Goal: Information Seeking & Learning: Learn about a topic

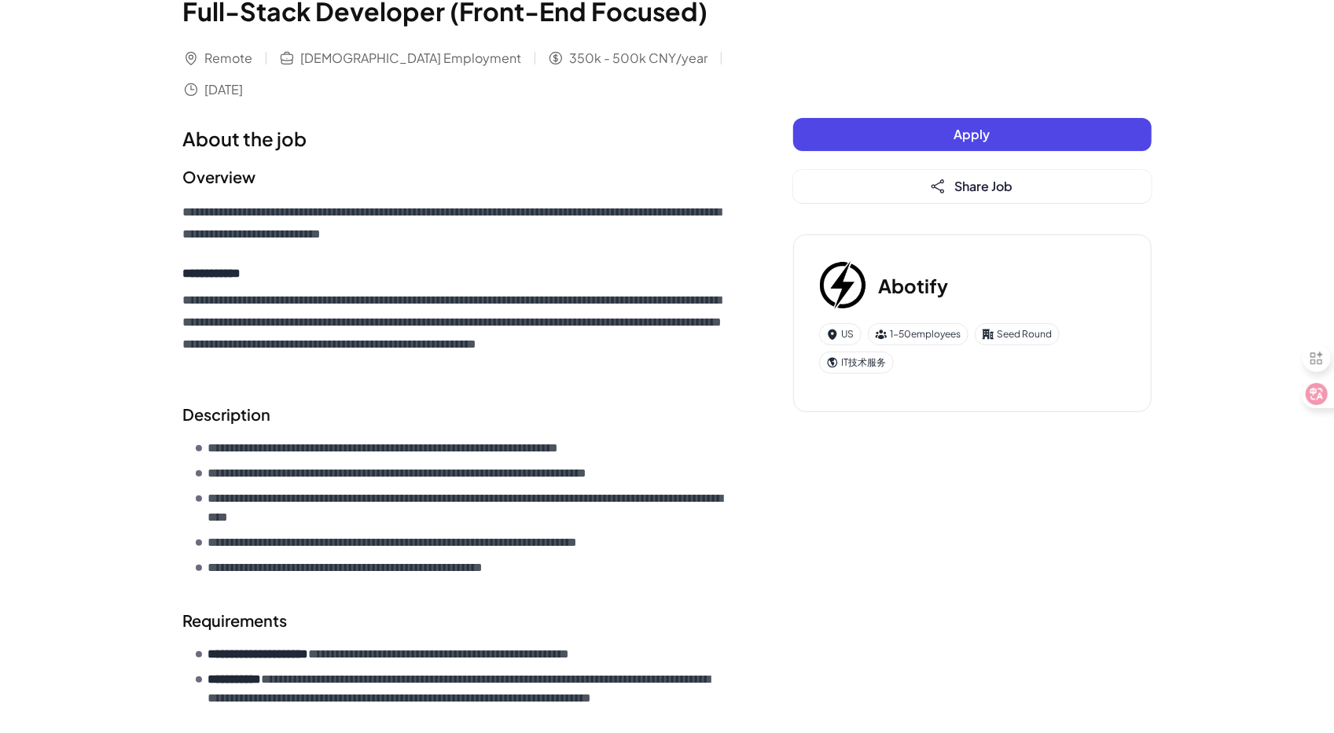
scroll to position [55, 0]
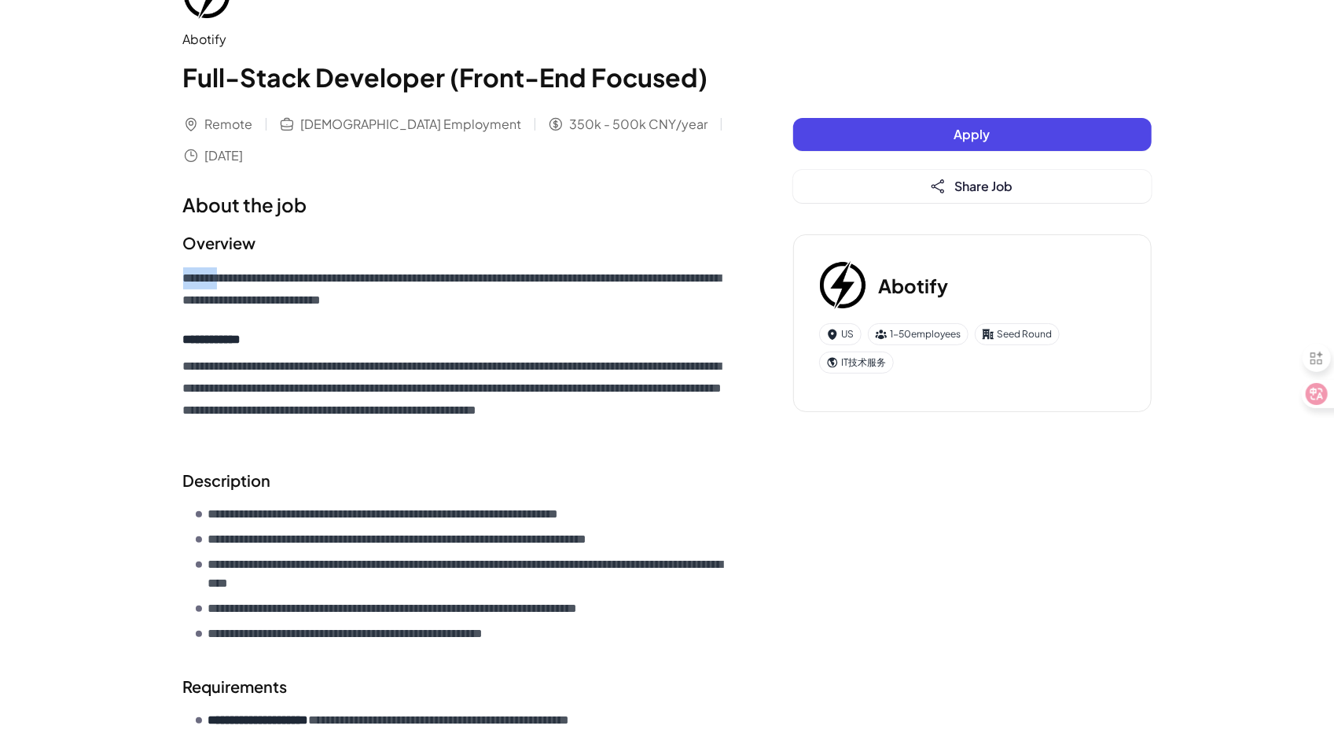
drag, startPoint x: 182, startPoint y: 283, endPoint x: 233, endPoint y: 281, distance: 50.4
click at [233, 281] on p "**********" at bounding box center [456, 289] width 547 height 44
click at [256, 254] on g at bounding box center [256, 253] width 14 height 14
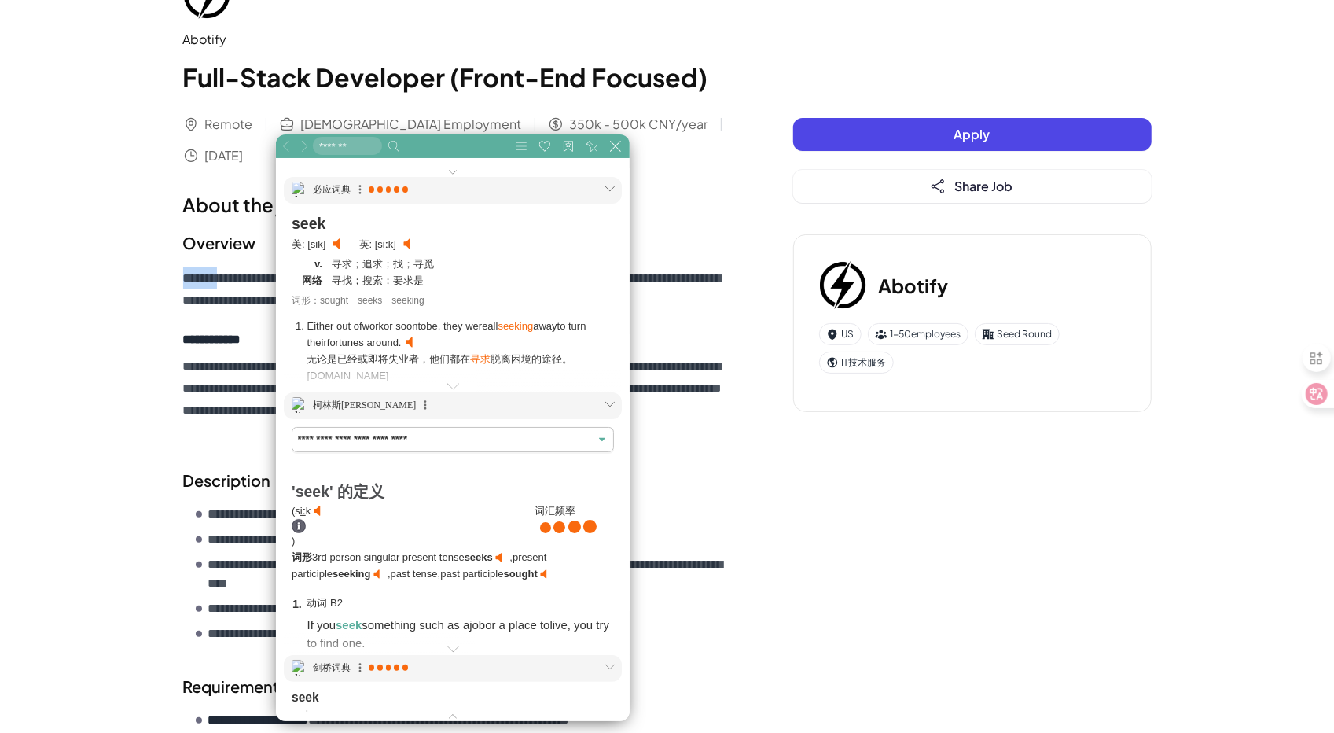
scroll to position [786, 786]
click at [134, 320] on div "**********" at bounding box center [667, 536] width 1334 height 1182
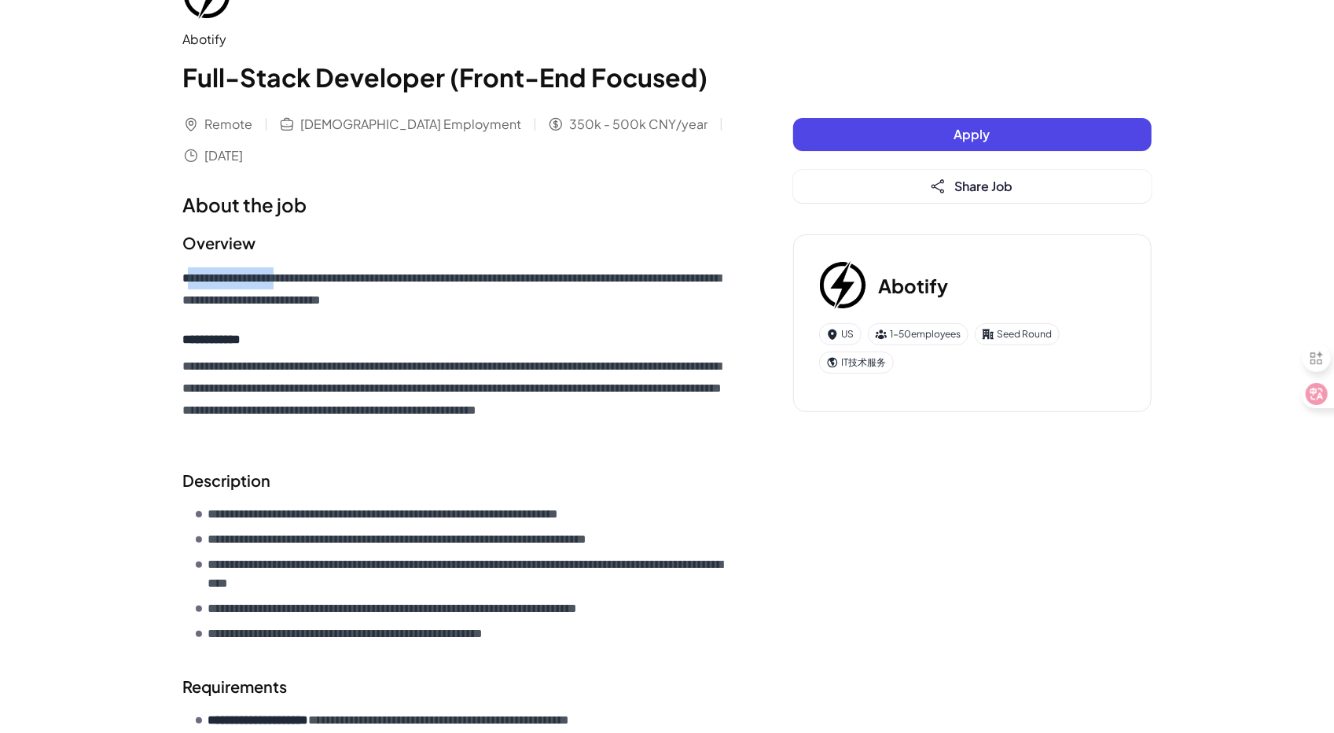
drag, startPoint x: 187, startPoint y: 279, endPoint x: 297, endPoint y: 278, distance: 110.1
click at [297, 278] on p "**********" at bounding box center [456, 289] width 547 height 44
click at [182, 281] on div "**********" at bounding box center [667, 501] width 1007 height 1112
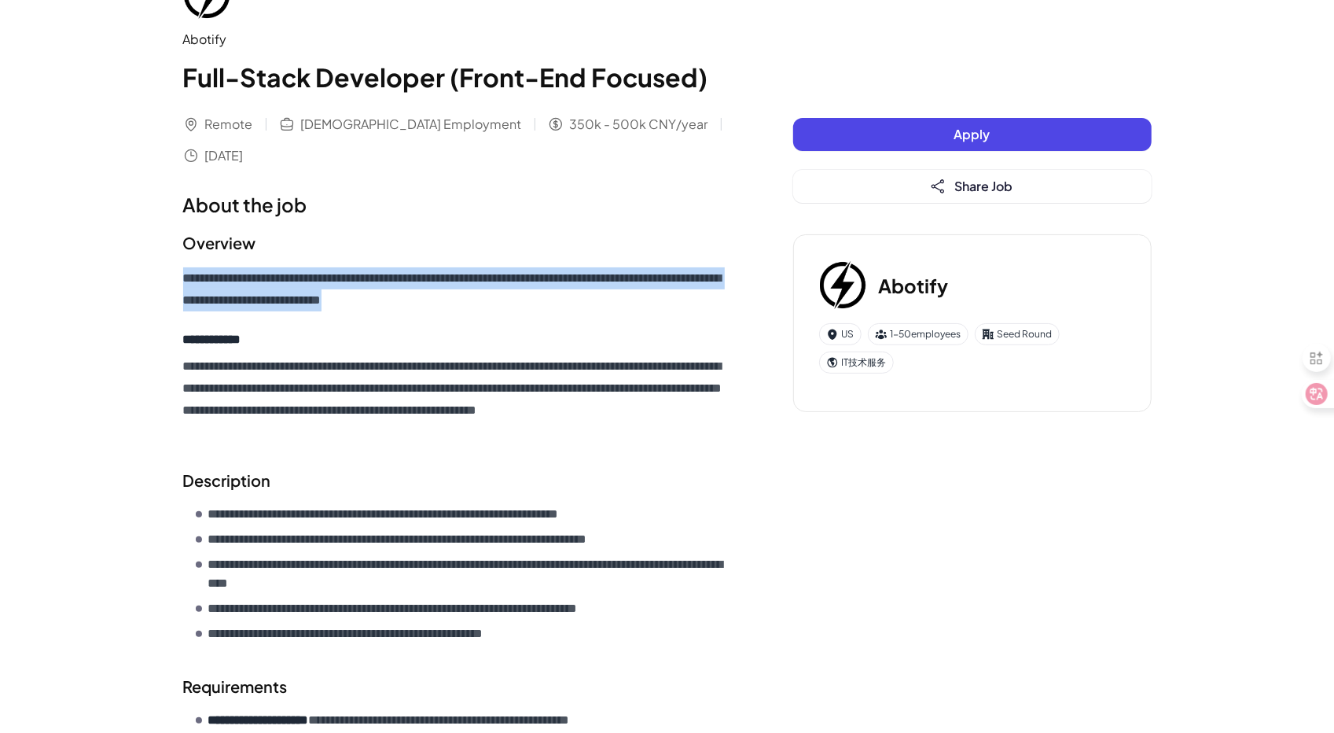
drag, startPoint x: 181, startPoint y: 278, endPoint x: 495, endPoint y: 307, distance: 316.0
click at [495, 307] on div "**********" at bounding box center [667, 501] width 1007 height 1112
click at [524, 290] on icon at bounding box center [519, 289] width 22 height 11
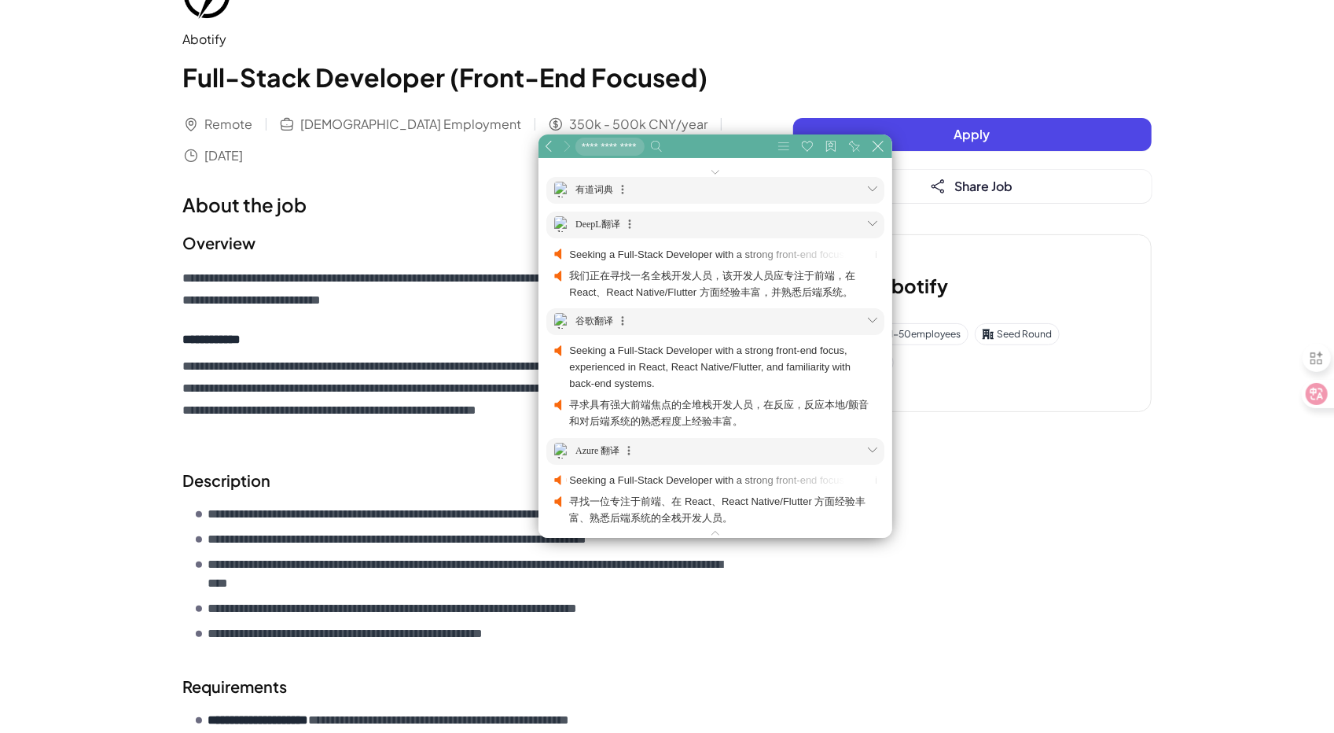
click at [419, 438] on p "**********" at bounding box center [456, 399] width 547 height 88
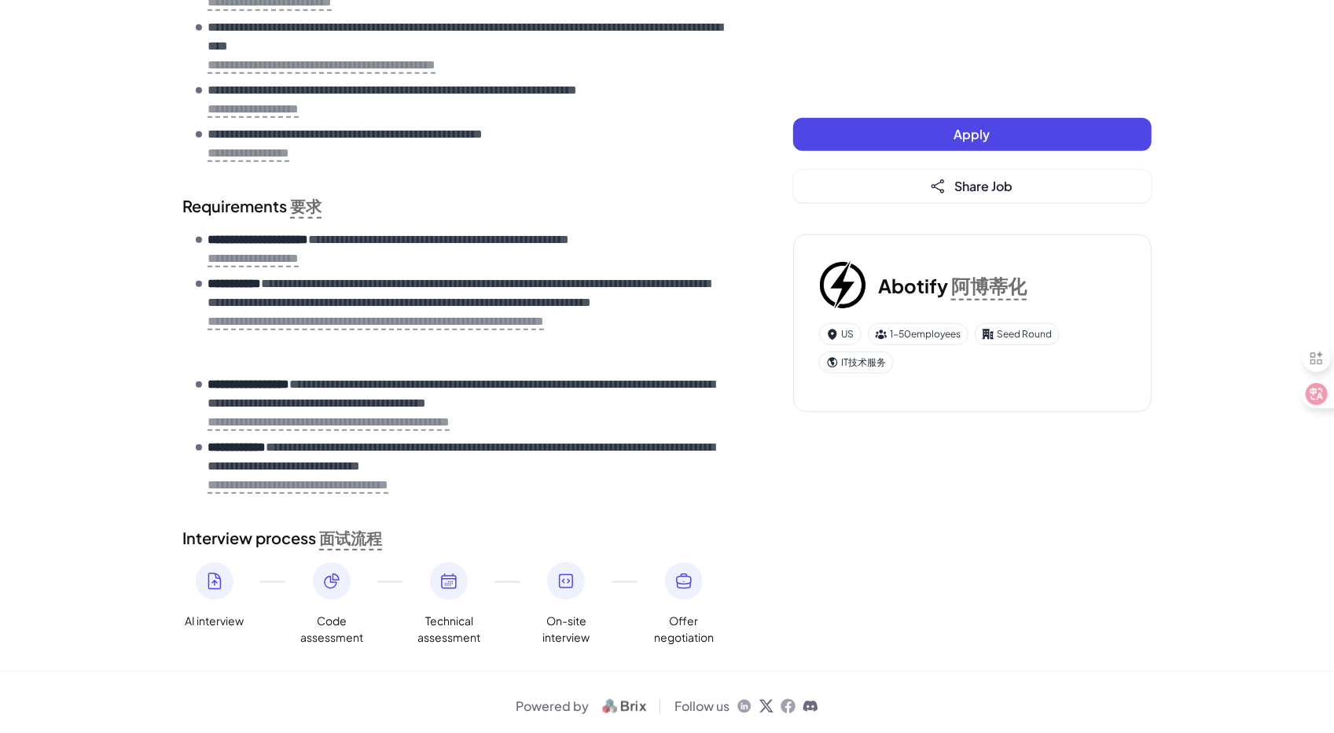
scroll to position [763, 0]
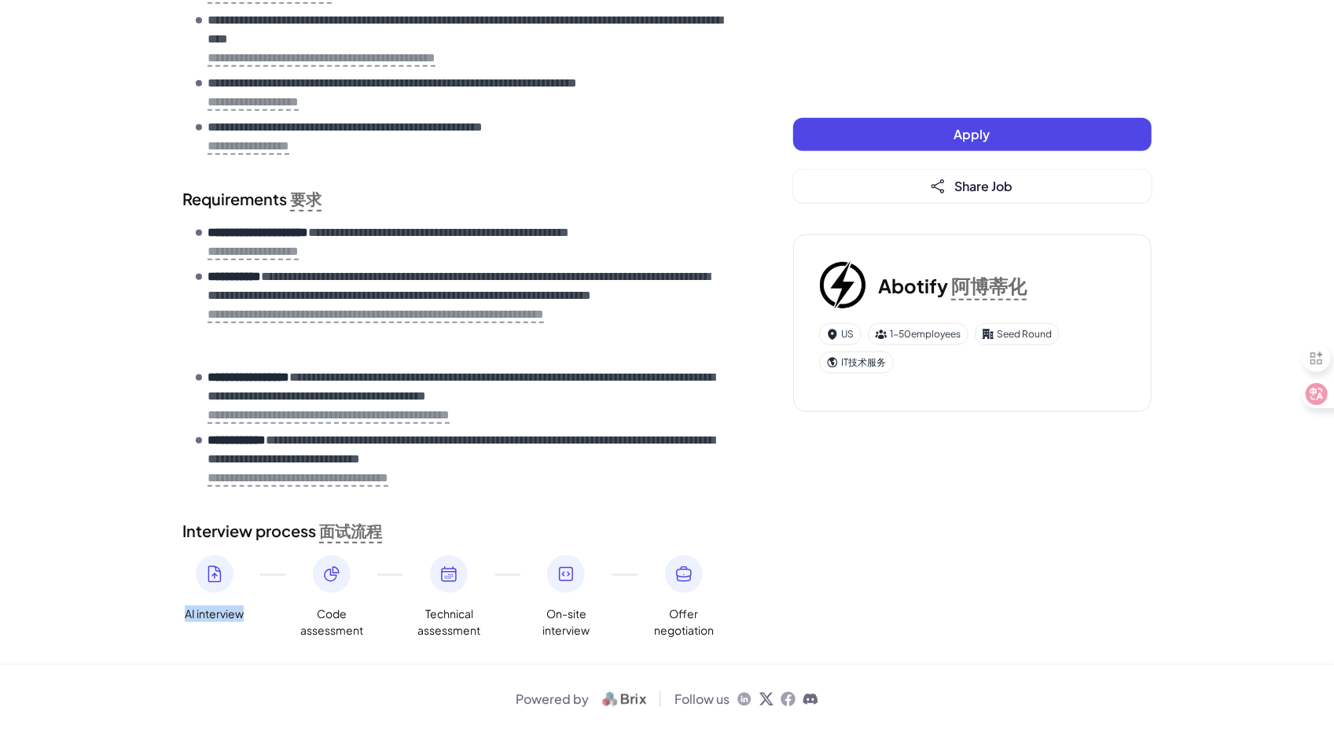
drag, startPoint x: 184, startPoint y: 612, endPoint x: 255, endPoint y: 616, distance: 70.9
click at [255, 616] on div "AI interview Code assessment Technical assessment On-site interview Offer negot…" at bounding box center [456, 596] width 547 height 83
click at [286, 586] on icon at bounding box center [284, 589] width 9 height 12
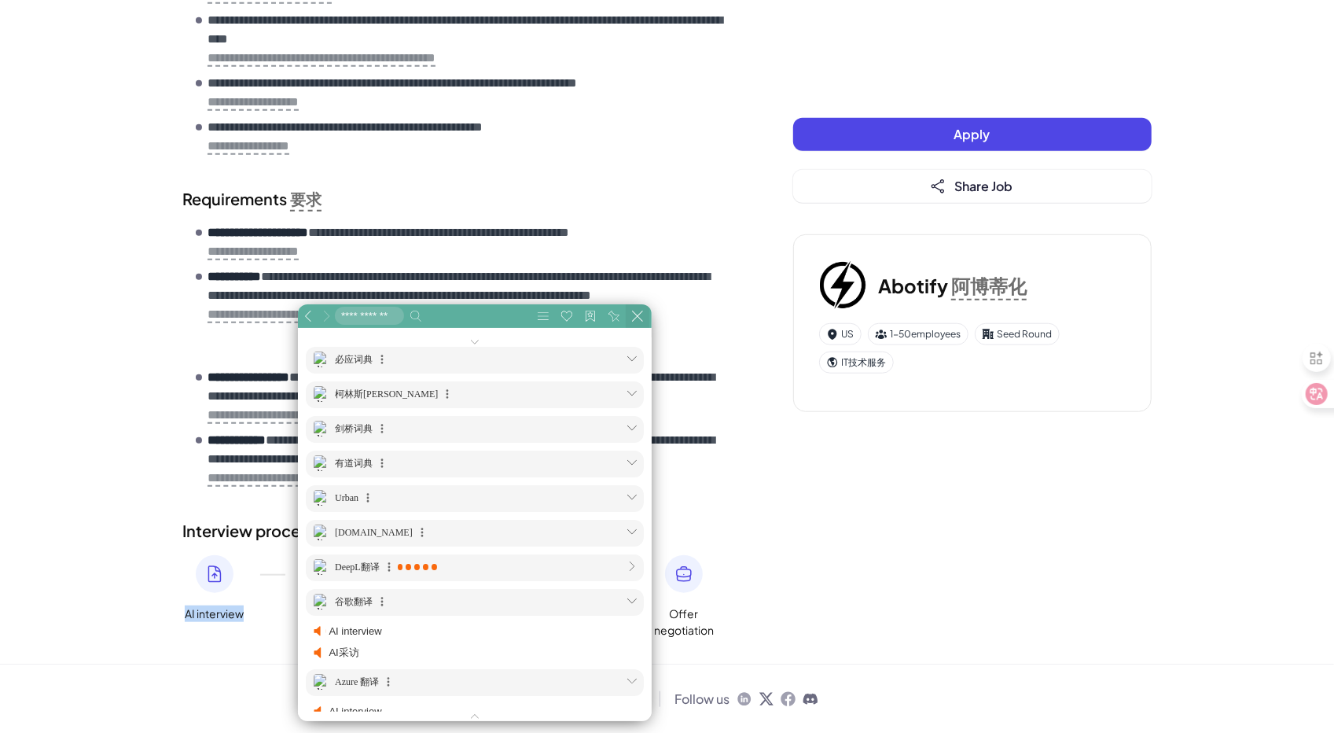
scroll to position [80, 474]
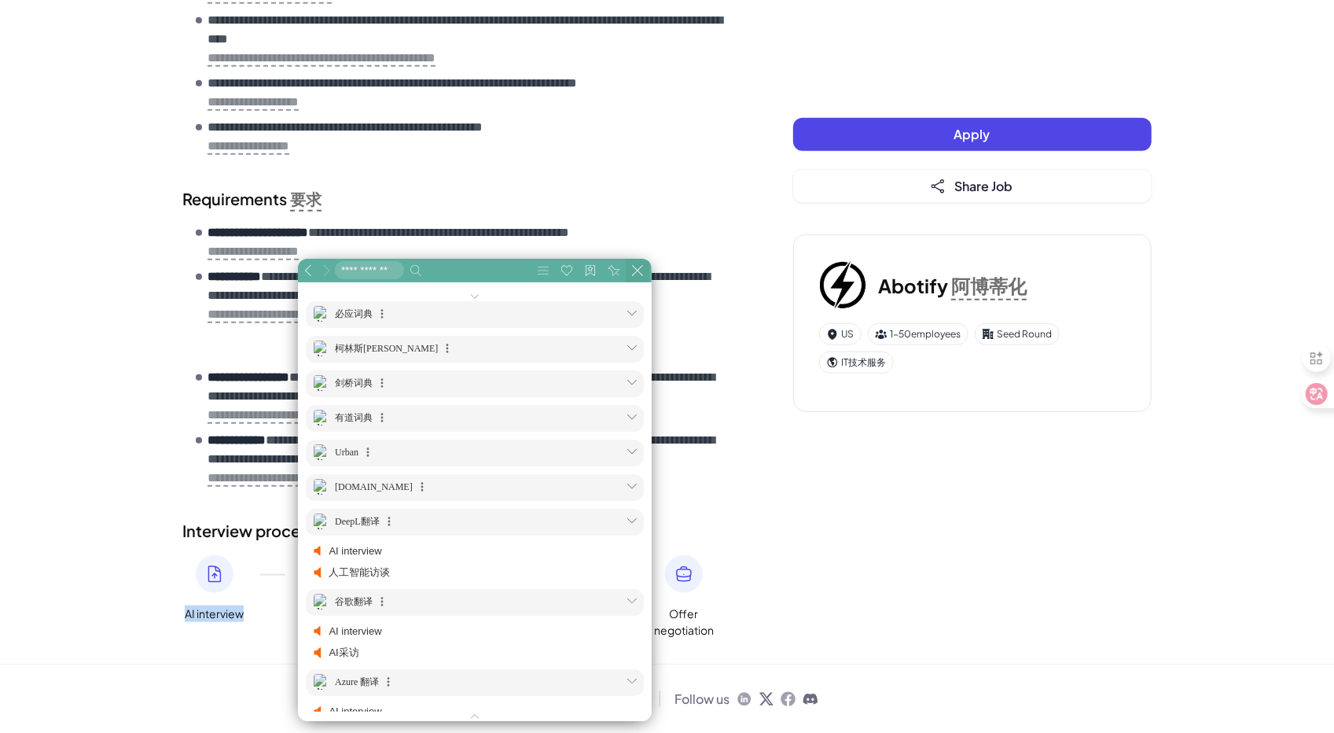
click at [646, 267] on button at bounding box center [638, 271] width 24 height 24
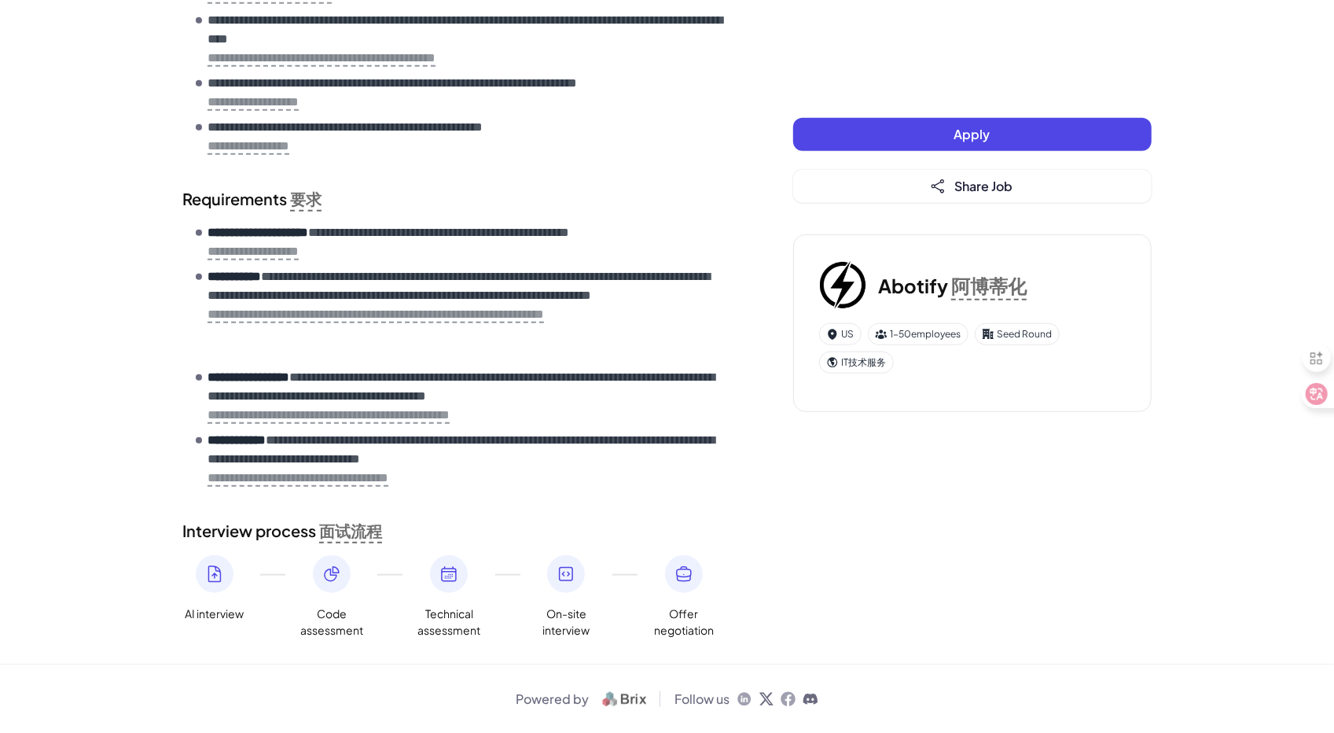
click at [311, 610] on span "Code assessment" at bounding box center [331, 622] width 63 height 33
drag, startPoint x: 341, startPoint y: 613, endPoint x: 373, endPoint y: 625, distance: 34.6
click at [373, 625] on div "AI interview Code assessment Technical assessment On-site interview Offer negot…" at bounding box center [456, 596] width 547 height 83
click at [399, 600] on circle at bounding box center [395, 597] width 13 height 13
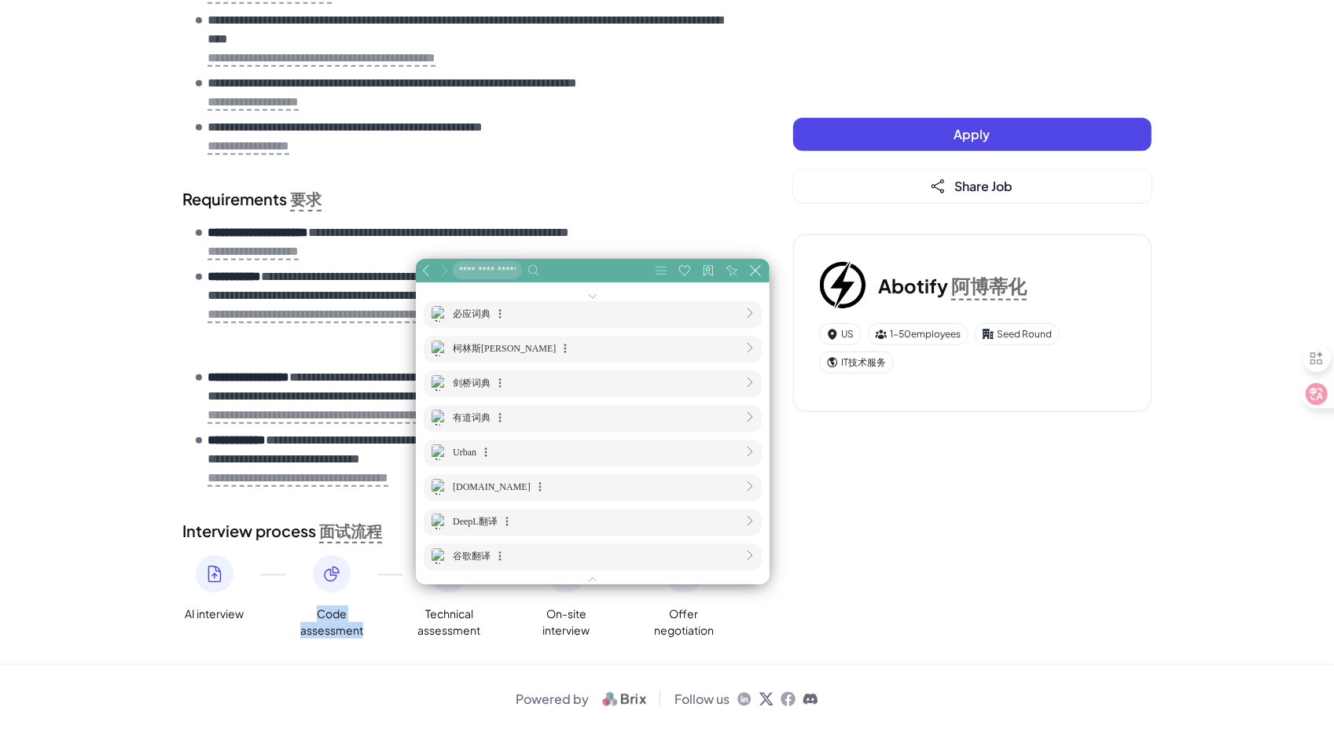
scroll to position [786, 786]
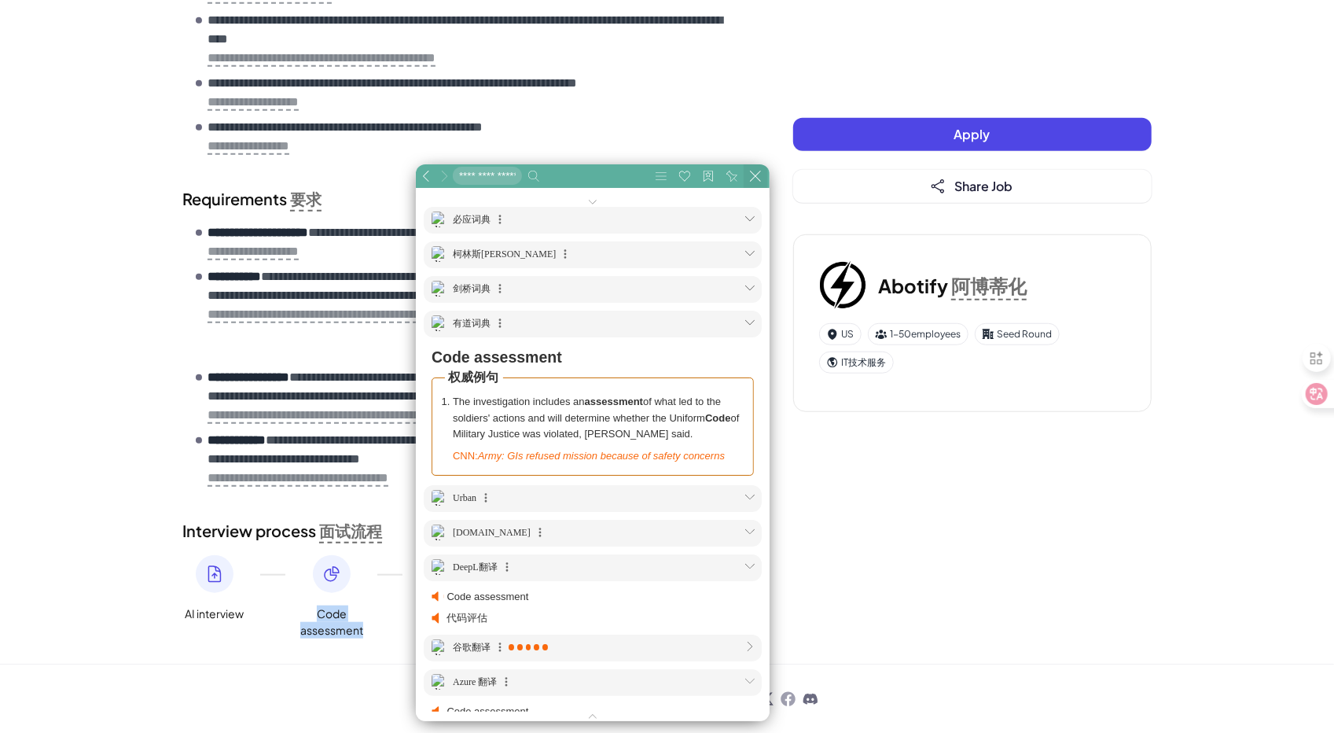
click at [760, 171] on icon at bounding box center [755, 176] width 11 height 11
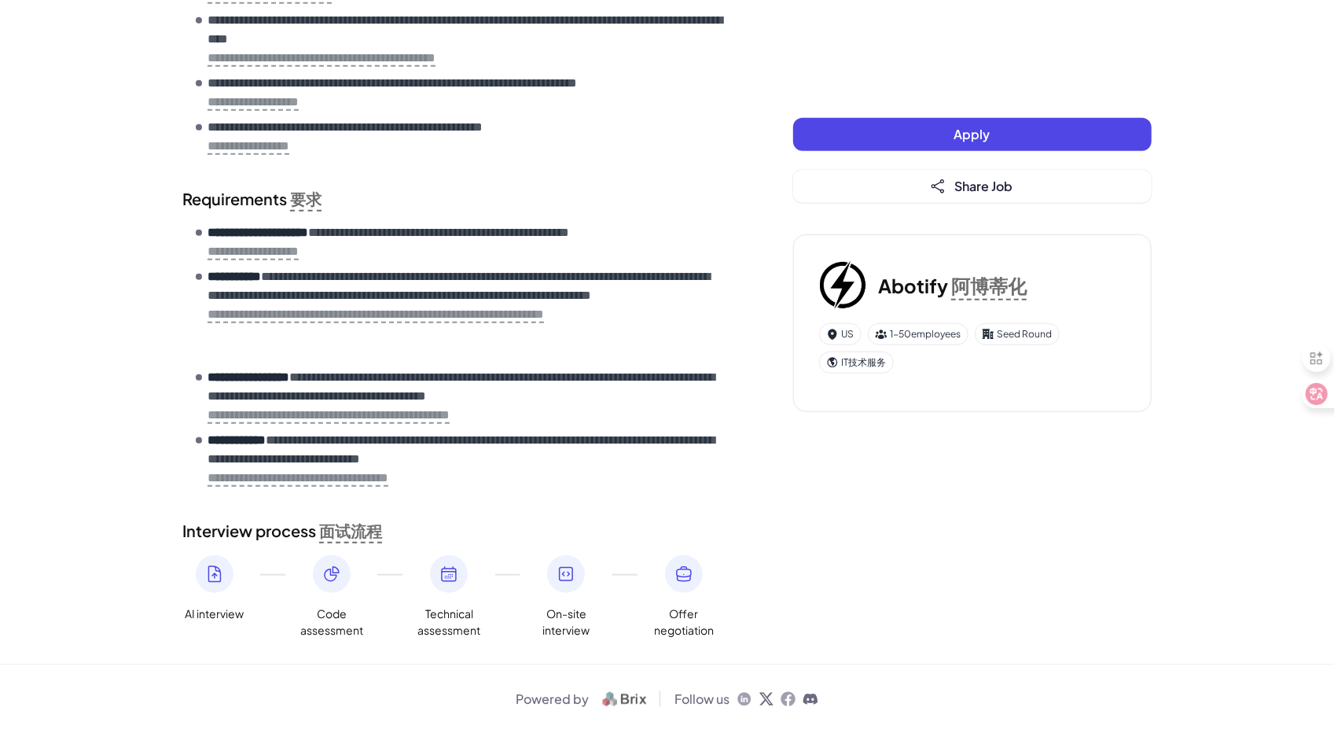
click at [422, 613] on span "Technical assessment" at bounding box center [449, 622] width 63 height 33
drag, startPoint x: 420, startPoint y: 613, endPoint x: 486, endPoint y: 625, distance: 67.2
click at [486, 625] on div "AI interview Code assessment Technical assessment On-site interview Offer negot…" at bounding box center [456, 596] width 547 height 83
click at [508, 606] on icon at bounding box center [510, 607] width 22 height 11
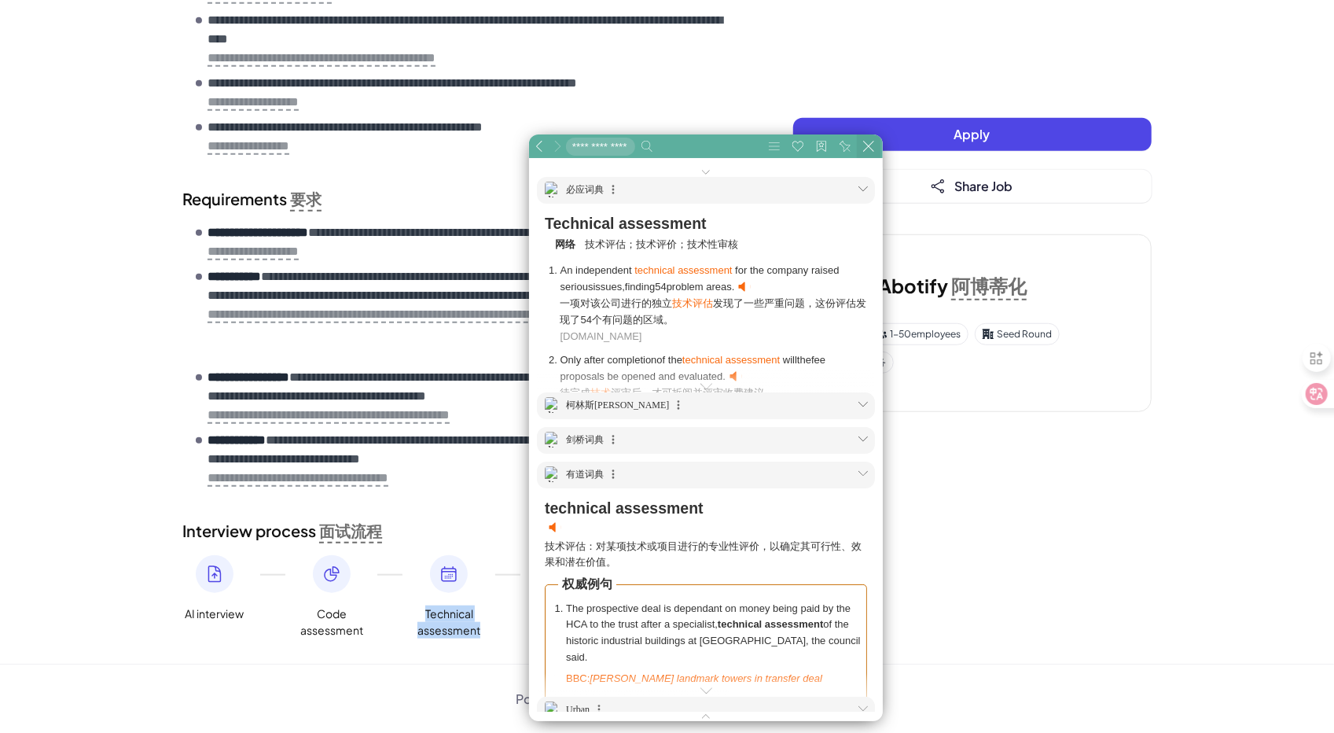
drag, startPoint x: 867, startPoint y: 149, endPoint x: 849, endPoint y: 285, distance: 137.9
click at [867, 149] on icon at bounding box center [868, 146] width 11 height 11
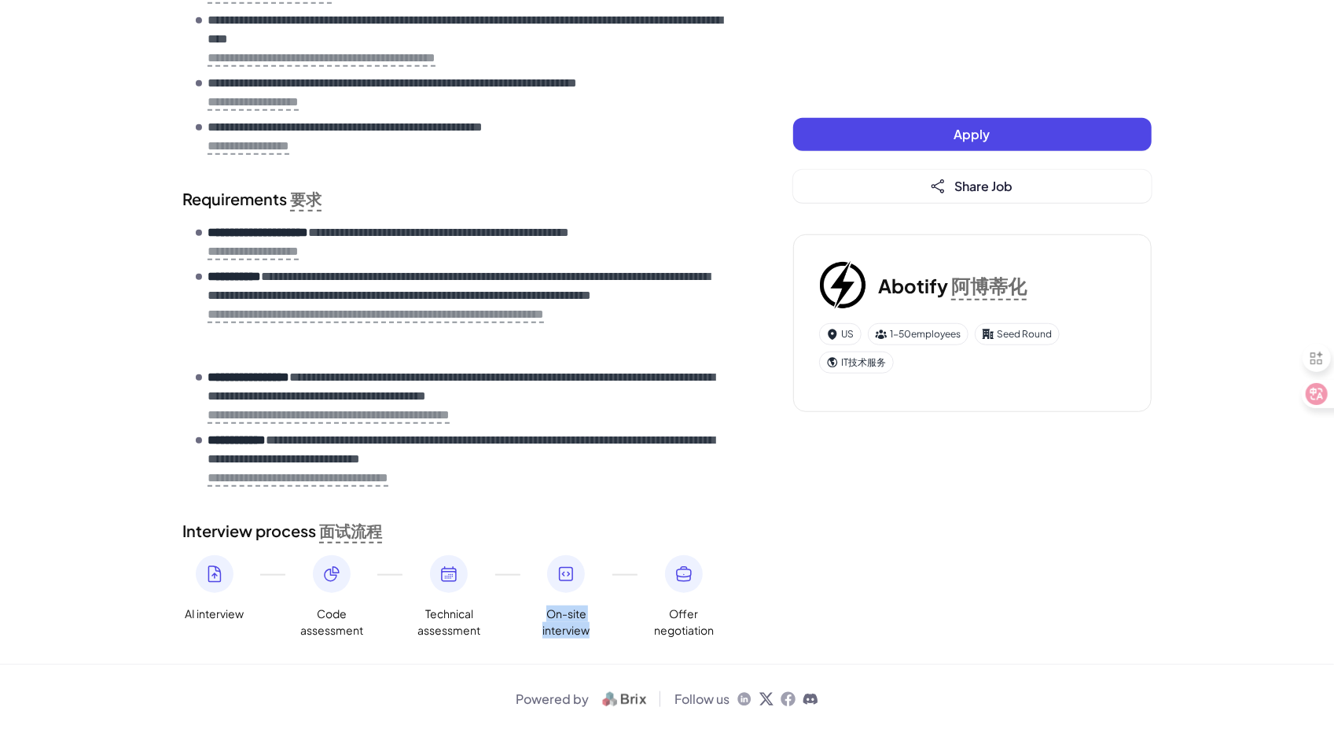
drag, startPoint x: 535, startPoint y: 613, endPoint x: 601, endPoint y: 631, distance: 68.5
click at [601, 631] on div "AI interview Code assessment Technical assessment On-site interview Offer negot…" at bounding box center [456, 596] width 547 height 83
click at [634, 606] on icon at bounding box center [630, 604] width 9 height 12
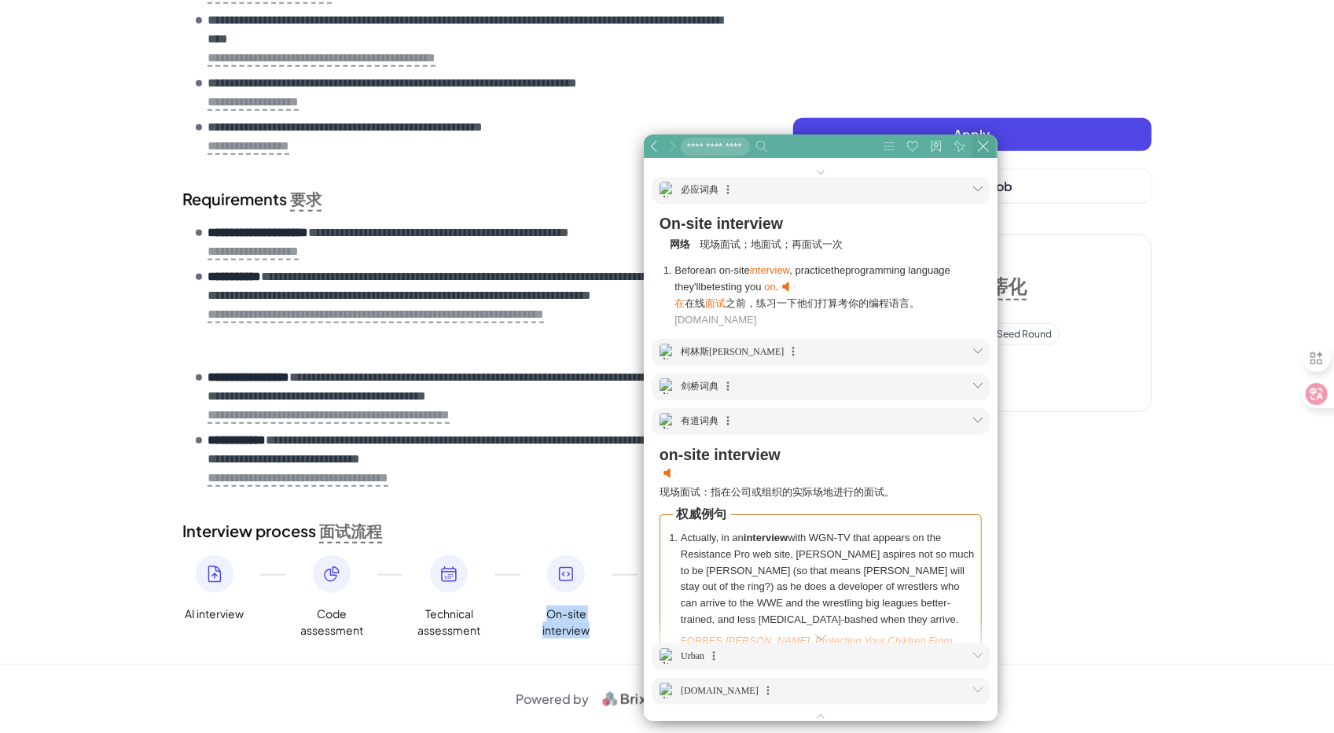
click at [983, 150] on icon at bounding box center [983, 146] width 11 height 11
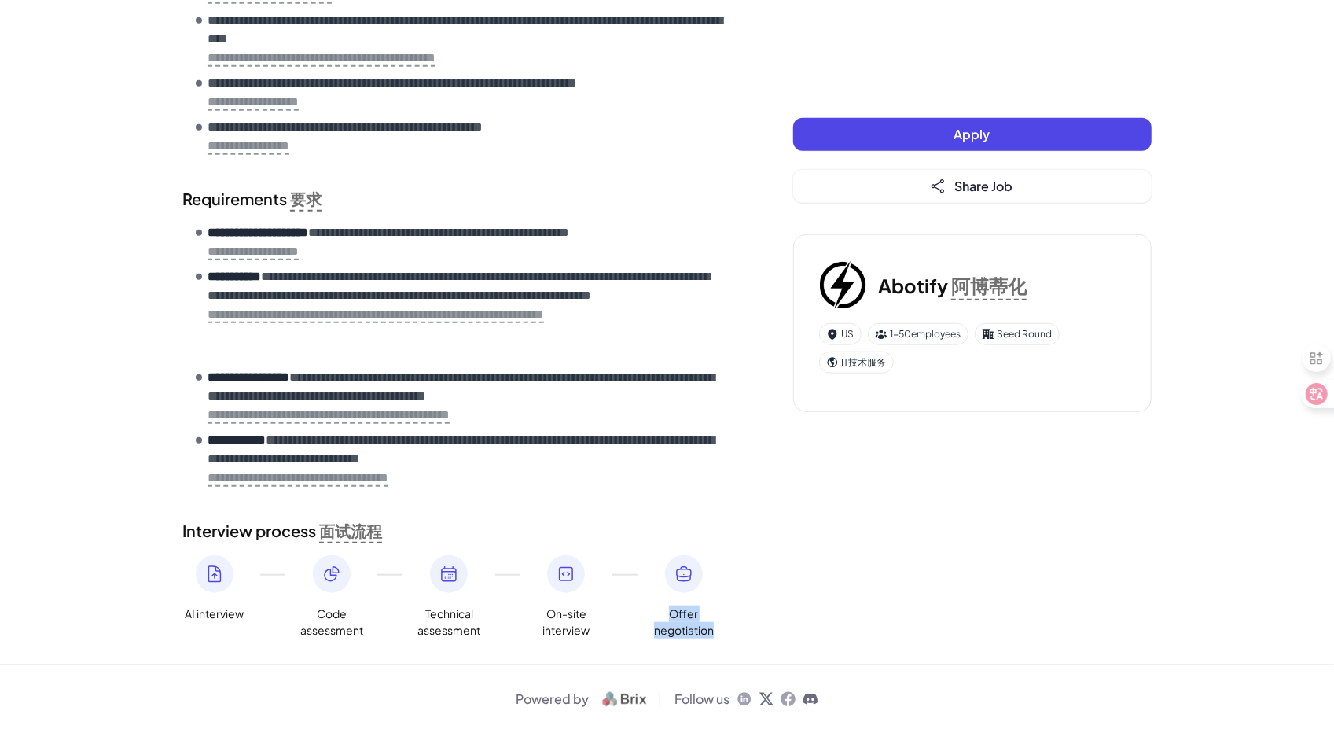
drag, startPoint x: 672, startPoint y: 611, endPoint x: 714, endPoint y: 628, distance: 45.1
click at [714, 628] on span "Offer negotiation" at bounding box center [684, 622] width 63 height 33
click at [742, 598] on circle at bounding box center [737, 601] width 12 height 12
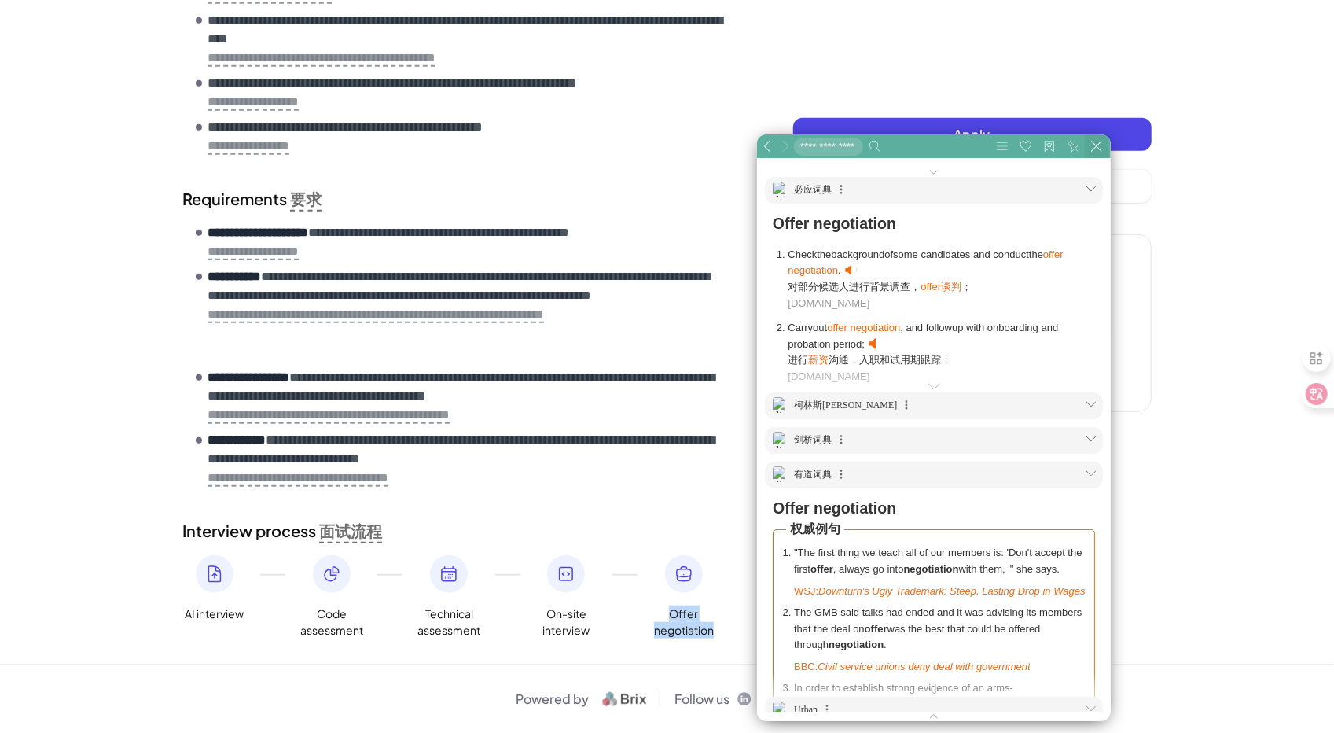
click at [1097, 153] on button at bounding box center [1097, 146] width 24 height 24
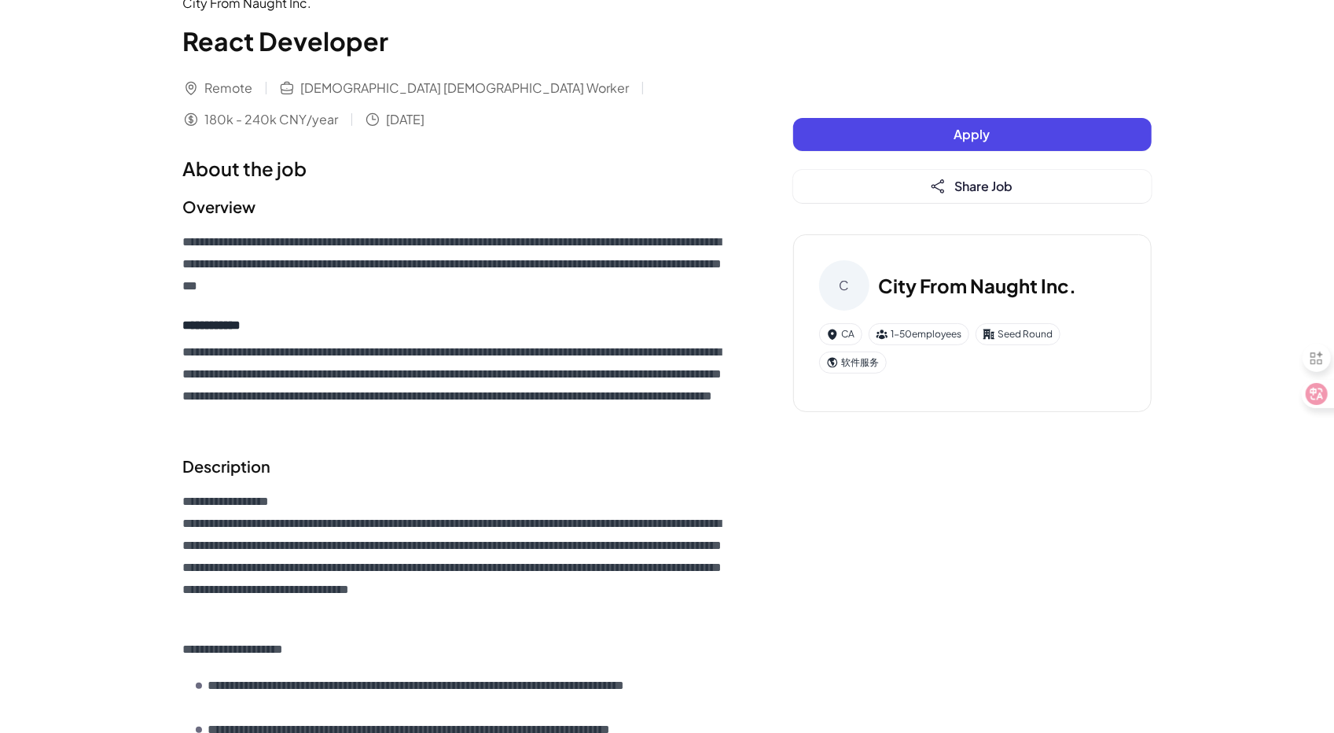
scroll to position [58, 0]
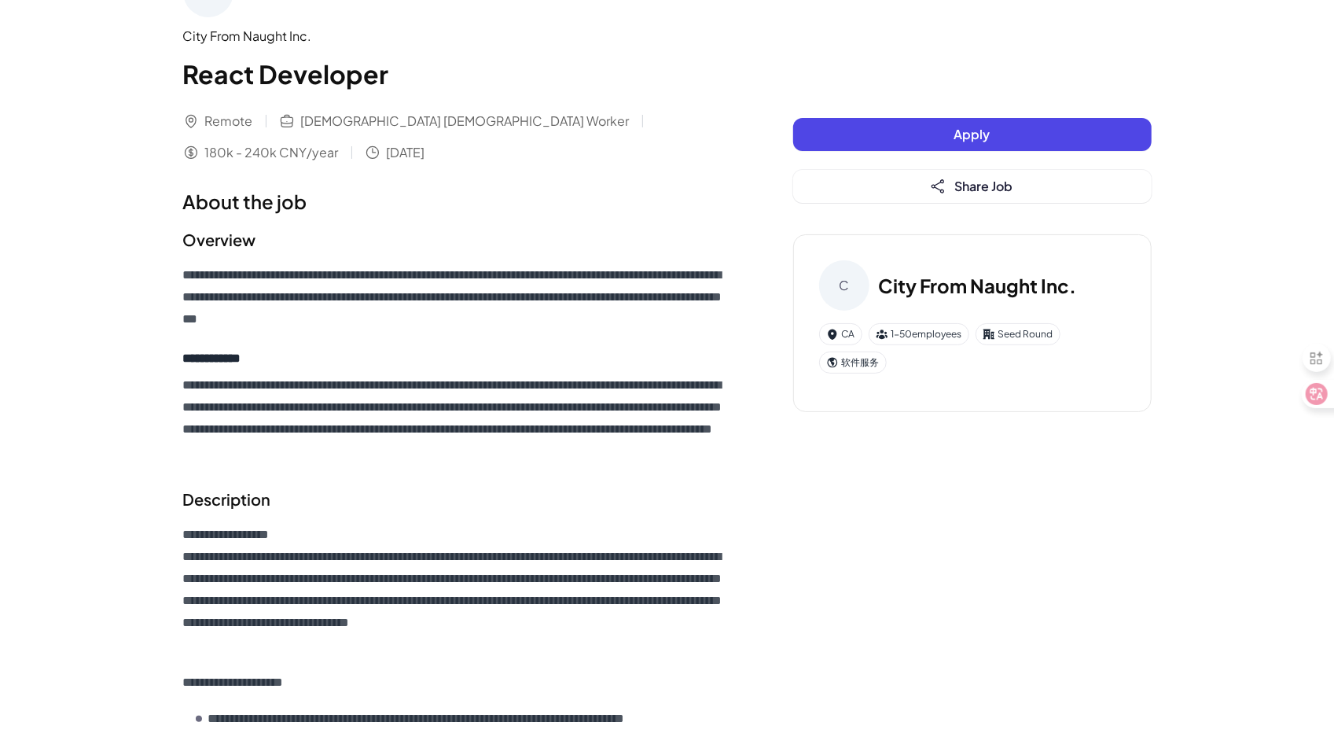
drag, startPoint x: 112, startPoint y: 337, endPoint x: 50, endPoint y: 322, distance: 64.7
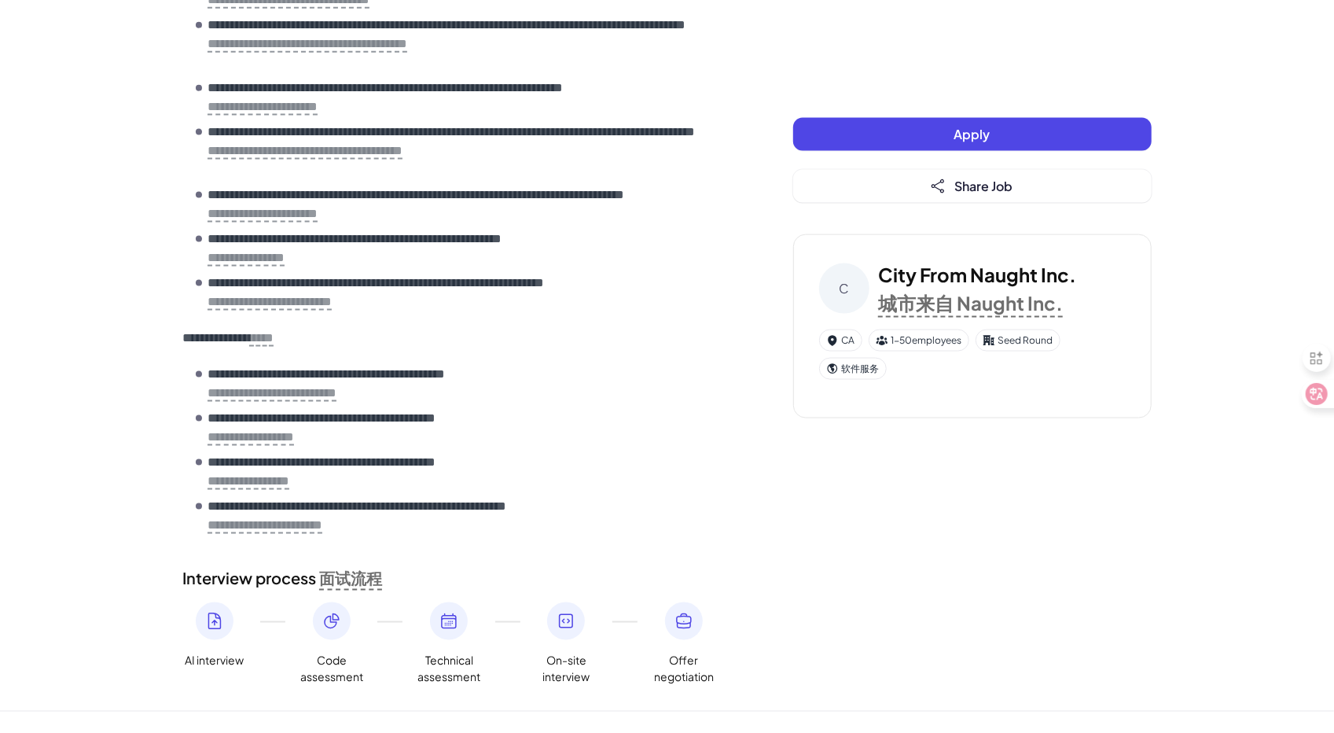
scroll to position [1395, 0]
